Goal: Task Accomplishment & Management: Use online tool/utility

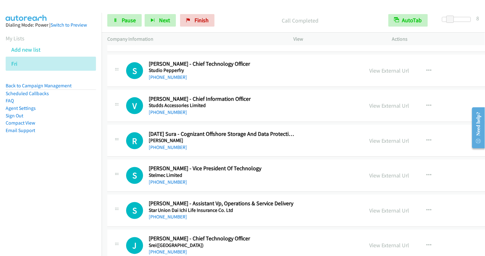
scroll to position [4513, 0]
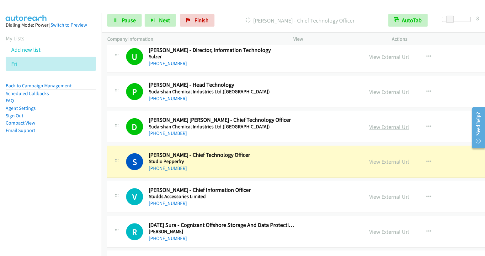
click at [369, 124] on link "View External Url" at bounding box center [389, 127] width 40 height 7
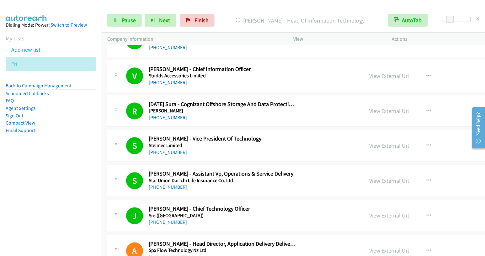
scroll to position [4832, 0]
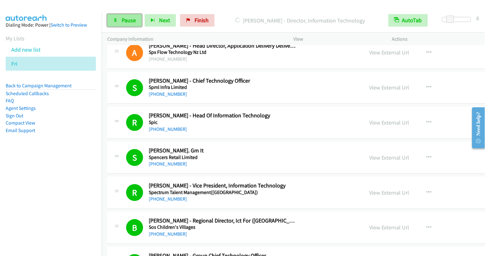
click at [121, 24] on link "Pause" at bounding box center [124, 20] width 34 height 13
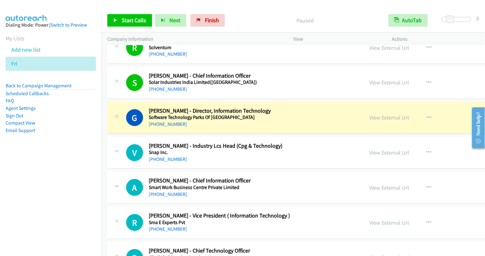
scroll to position [5153, 0]
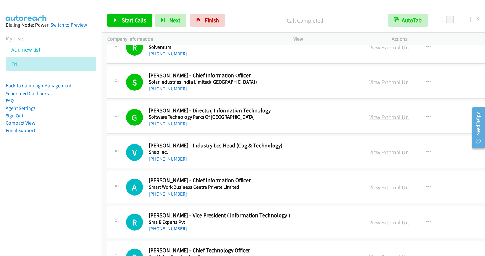
click at [369, 114] on link "View External Url" at bounding box center [389, 117] width 40 height 7
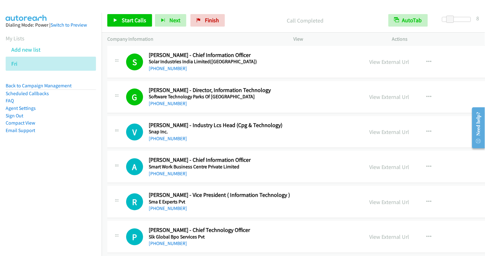
scroll to position [5183, 0]
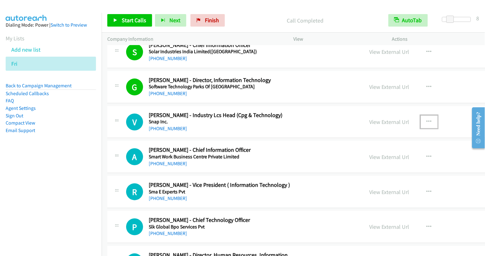
click at [426, 119] on icon "button" at bounding box center [428, 121] width 5 height 5
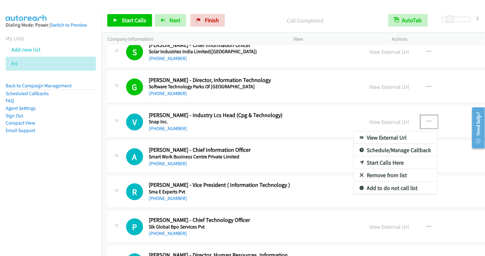
click at [354, 157] on link "Start Calls Here" at bounding box center [395, 163] width 83 height 13
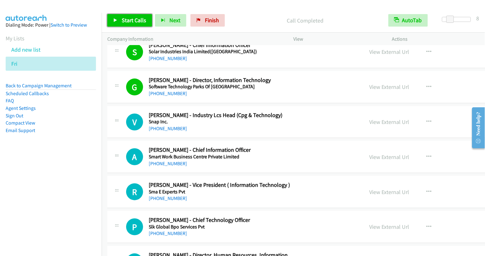
click at [131, 22] on span "Start Calls" at bounding box center [134, 20] width 24 height 7
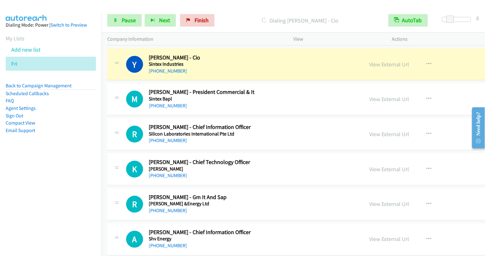
scroll to position [5422, 0]
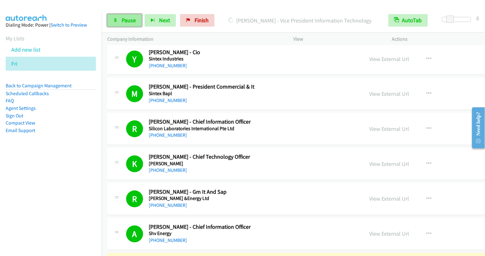
click at [123, 24] on span "Pause" at bounding box center [129, 20] width 14 height 7
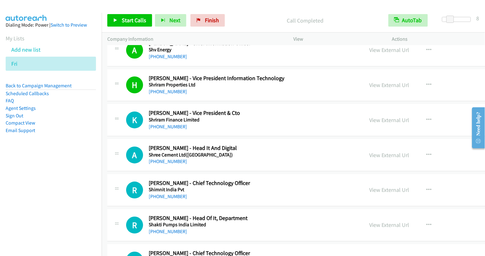
scroll to position [5608, 0]
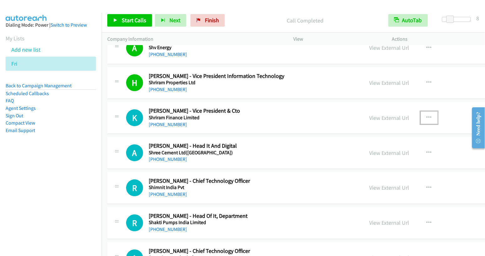
click at [426, 115] on icon "button" at bounding box center [428, 117] width 5 height 5
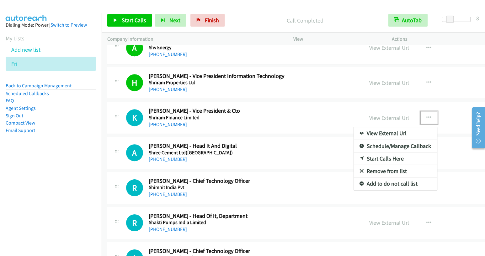
click at [354, 153] on link "Start Calls Here" at bounding box center [395, 159] width 83 height 13
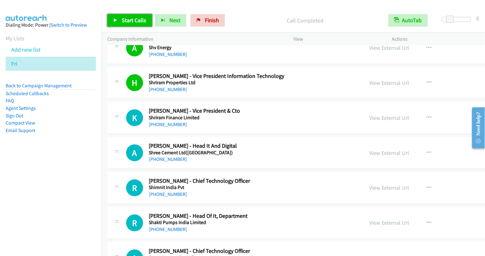
click at [124, 21] on span "Start Calls" at bounding box center [134, 20] width 24 height 7
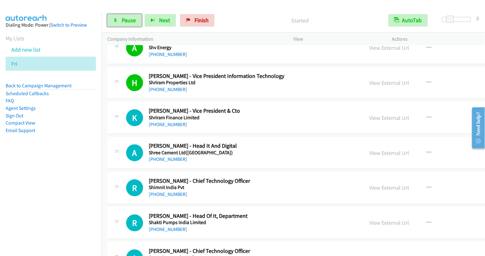
click at [124, 21] on span "Pause" at bounding box center [129, 20] width 14 height 7
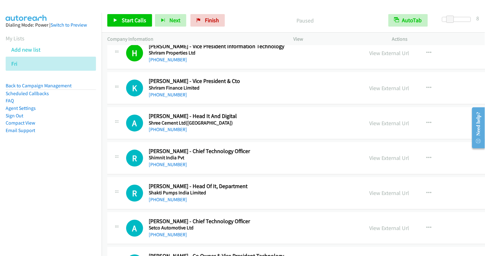
scroll to position [5637, 0]
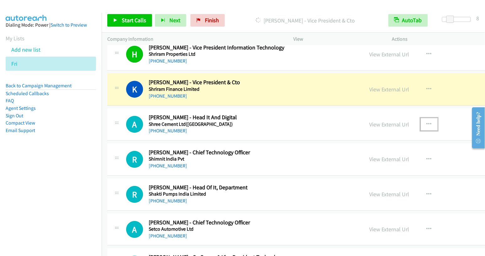
click at [426, 122] on icon "button" at bounding box center [428, 124] width 5 height 5
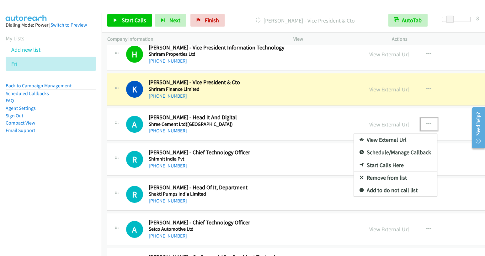
click at [354, 159] on link "Start Calls Here" at bounding box center [395, 165] width 83 height 13
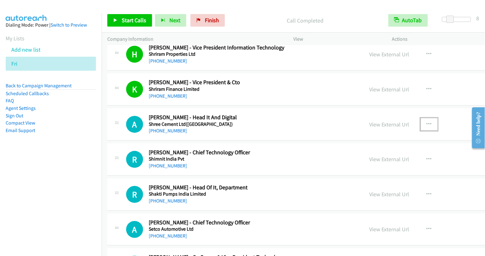
scroll to position [5638, 0]
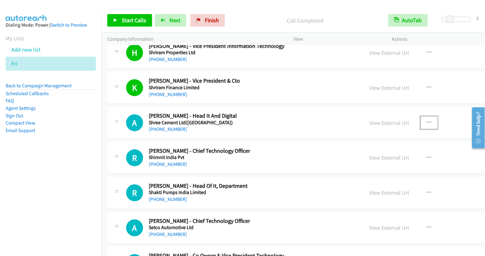
click at [426, 120] on icon "button" at bounding box center [428, 122] width 5 height 5
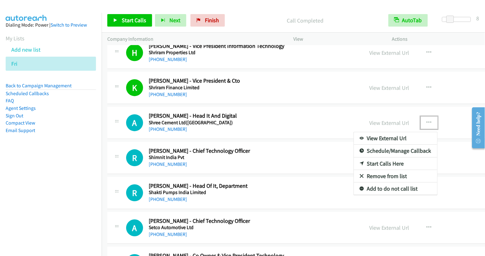
click at [354, 158] on link "Start Calls Here" at bounding box center [395, 164] width 83 height 13
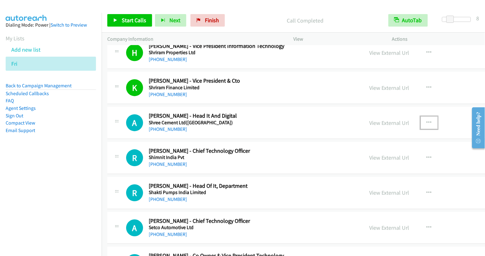
click at [426, 120] on icon "button" at bounding box center [428, 122] width 5 height 5
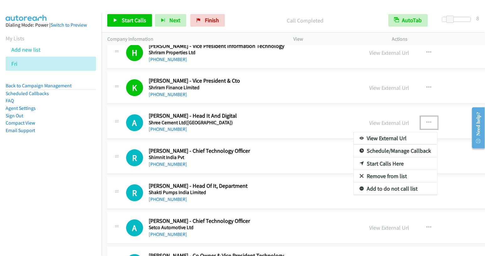
click at [354, 158] on link "Start Calls Here" at bounding box center [395, 164] width 83 height 13
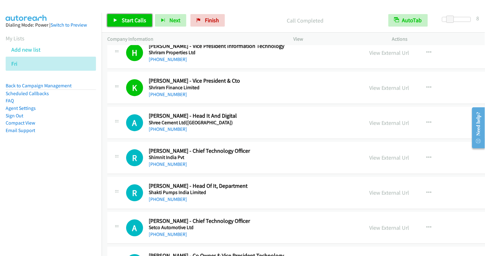
click at [134, 21] on span "Start Calls" at bounding box center [134, 20] width 24 height 7
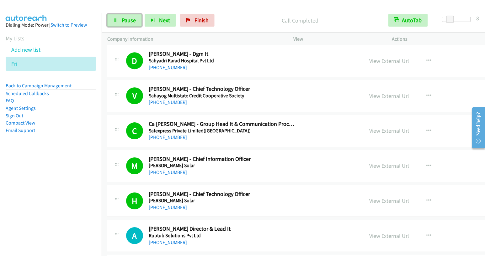
scroll to position [6462, 0]
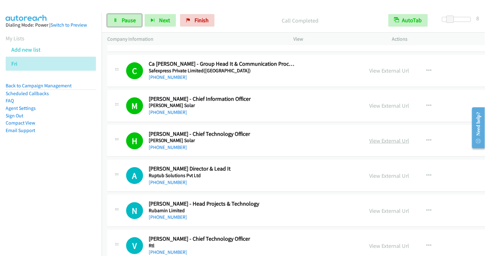
click at [369, 137] on link "View External Url" at bounding box center [389, 140] width 40 height 7
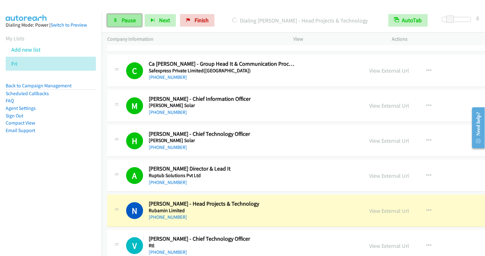
click at [114, 22] on icon at bounding box center [115, 20] width 4 height 4
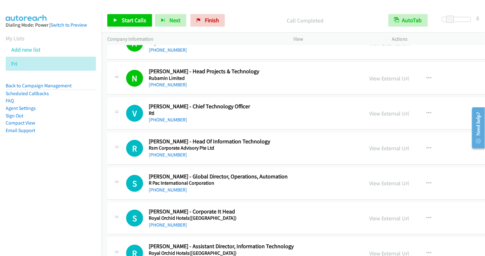
scroll to position [6593, 0]
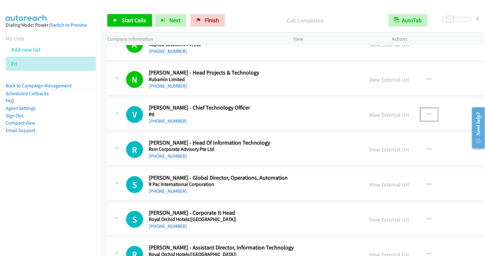
click at [420, 108] on button "button" at bounding box center [428, 114] width 17 height 13
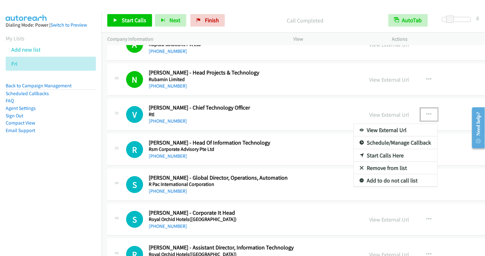
click at [354, 150] on link "Start Calls Here" at bounding box center [395, 156] width 83 height 13
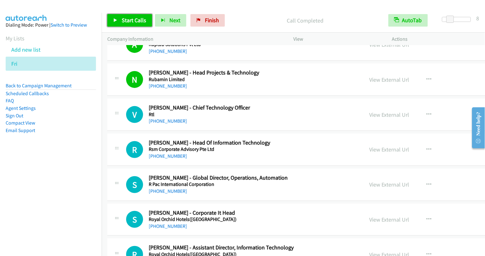
click at [142, 20] on span "Start Calls" at bounding box center [134, 20] width 24 height 7
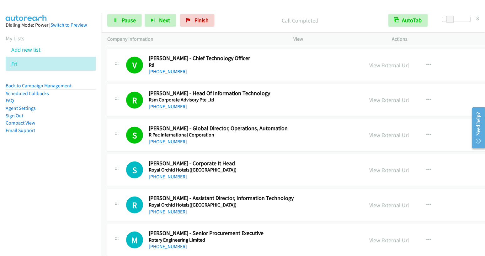
scroll to position [6661, 0]
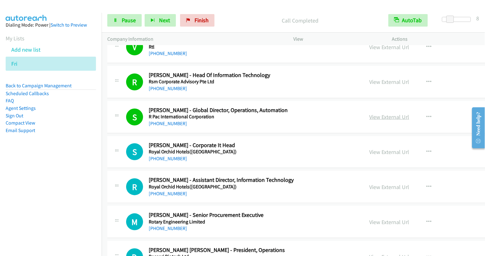
click at [369, 113] on link "View External Url" at bounding box center [389, 116] width 40 height 7
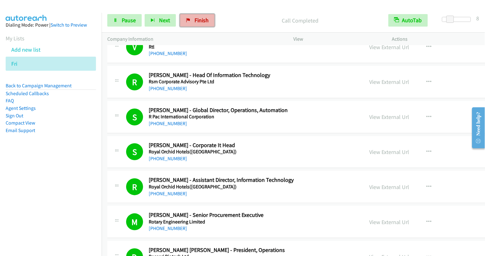
click at [199, 20] on span "Finish" at bounding box center [201, 20] width 14 height 7
click at [183, 20] on link "Finish" at bounding box center [197, 20] width 34 height 13
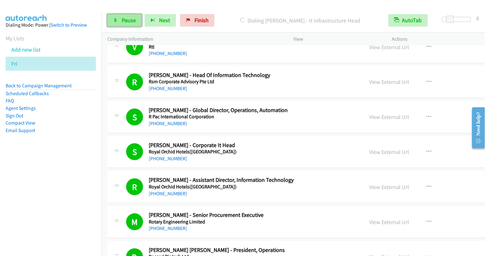
click at [129, 21] on span "Pause" at bounding box center [129, 20] width 14 height 7
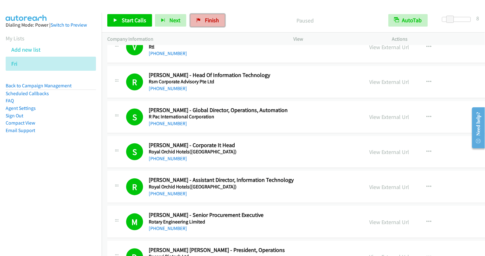
click at [199, 21] on link "Finish" at bounding box center [207, 20] width 34 height 13
